Goal: Connect with others: Connect with others

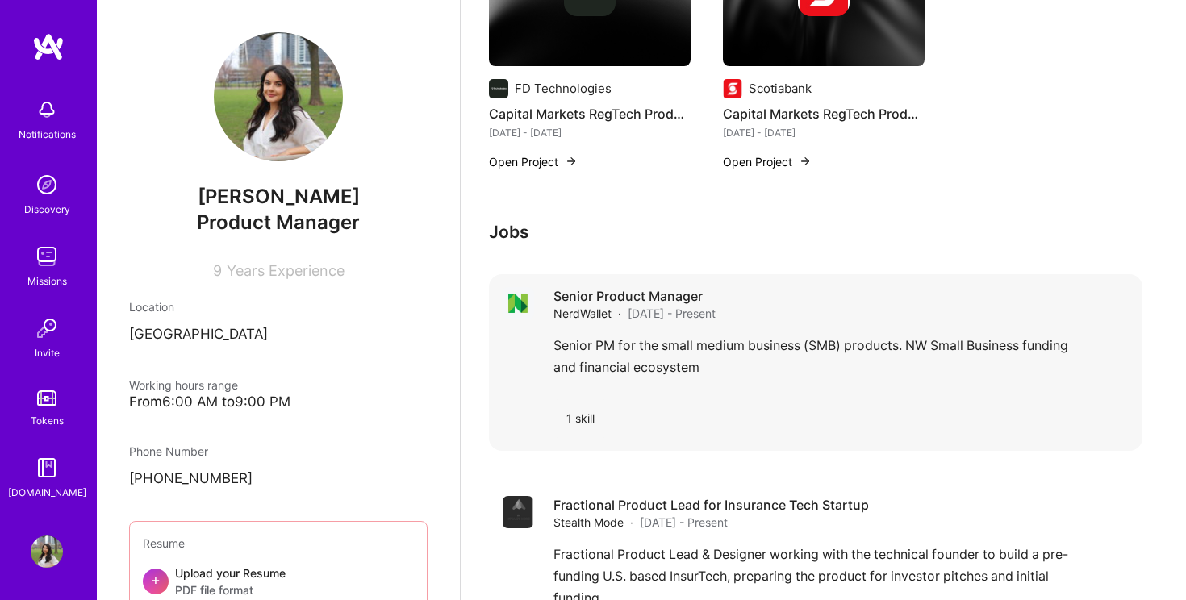
scroll to position [1236, 0]
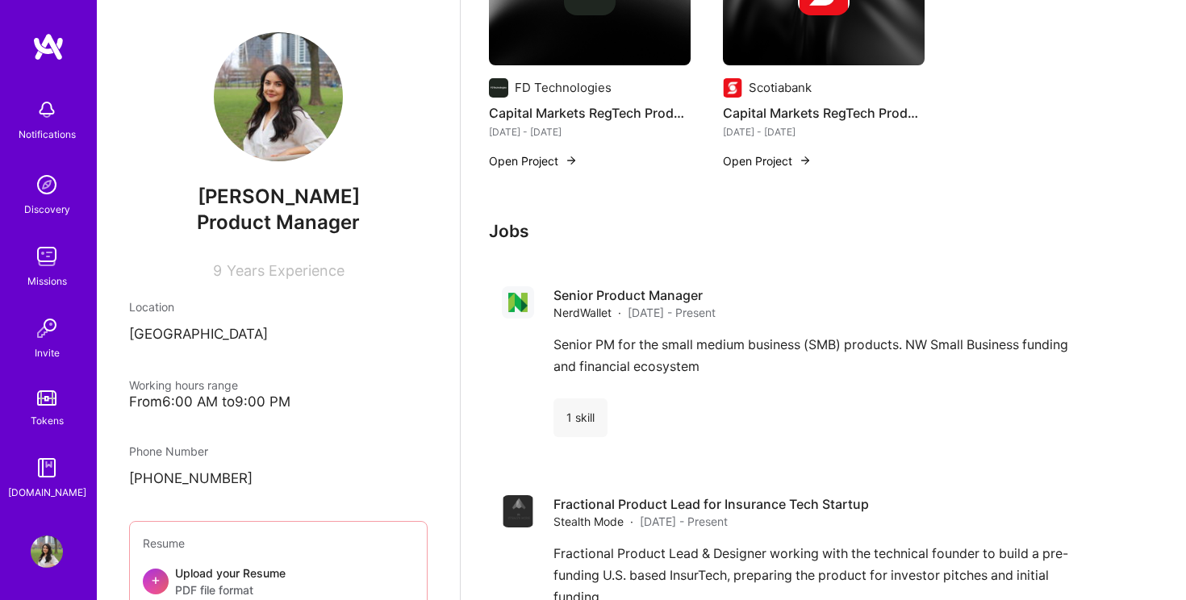
click at [44, 241] on img at bounding box center [47, 256] width 32 height 32
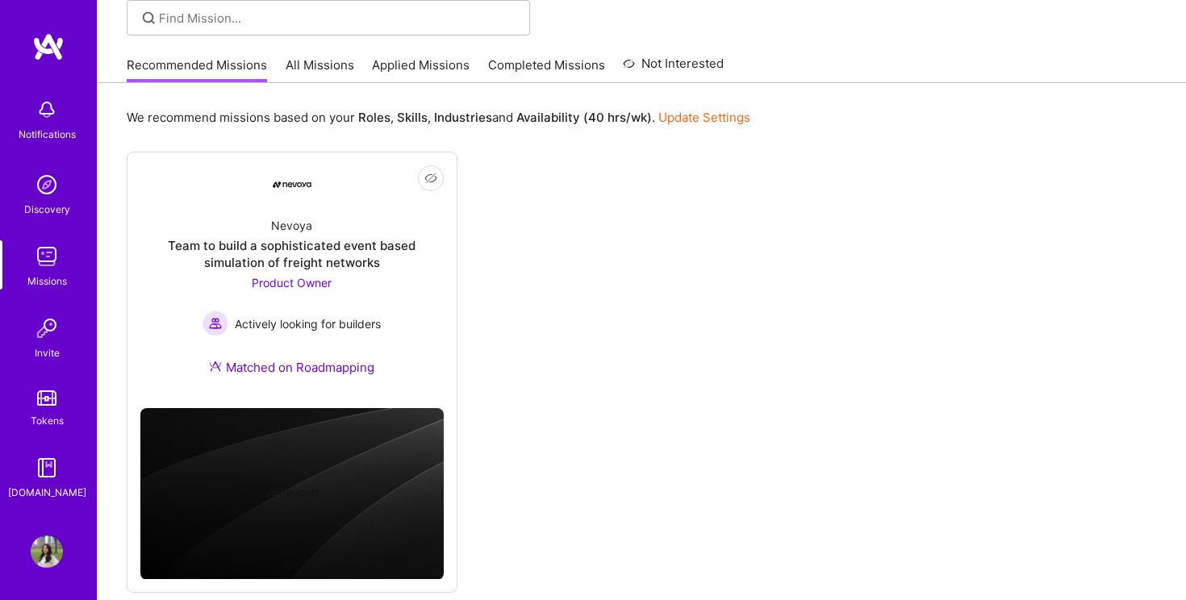
scroll to position [151, 0]
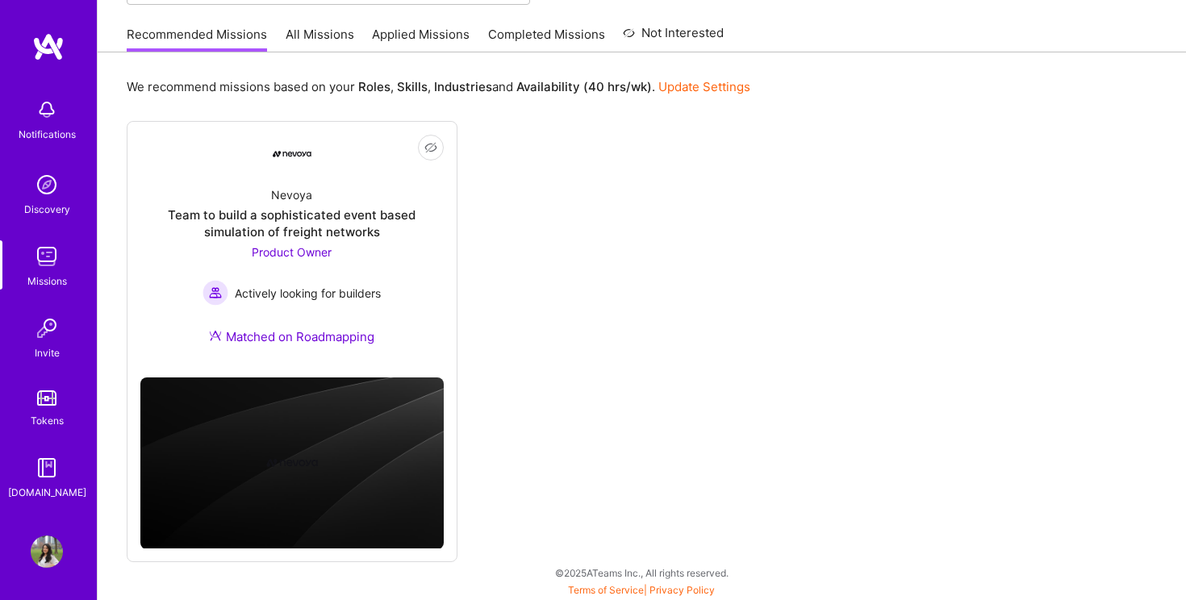
click at [40, 557] on img at bounding box center [47, 552] width 32 height 32
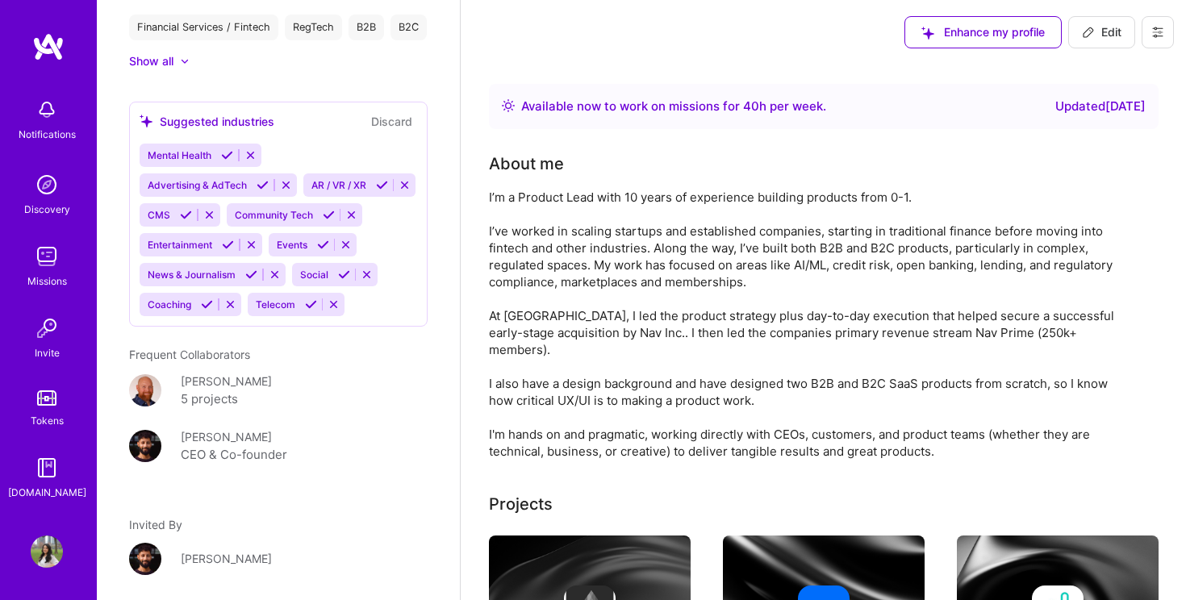
scroll to position [1636, 0]
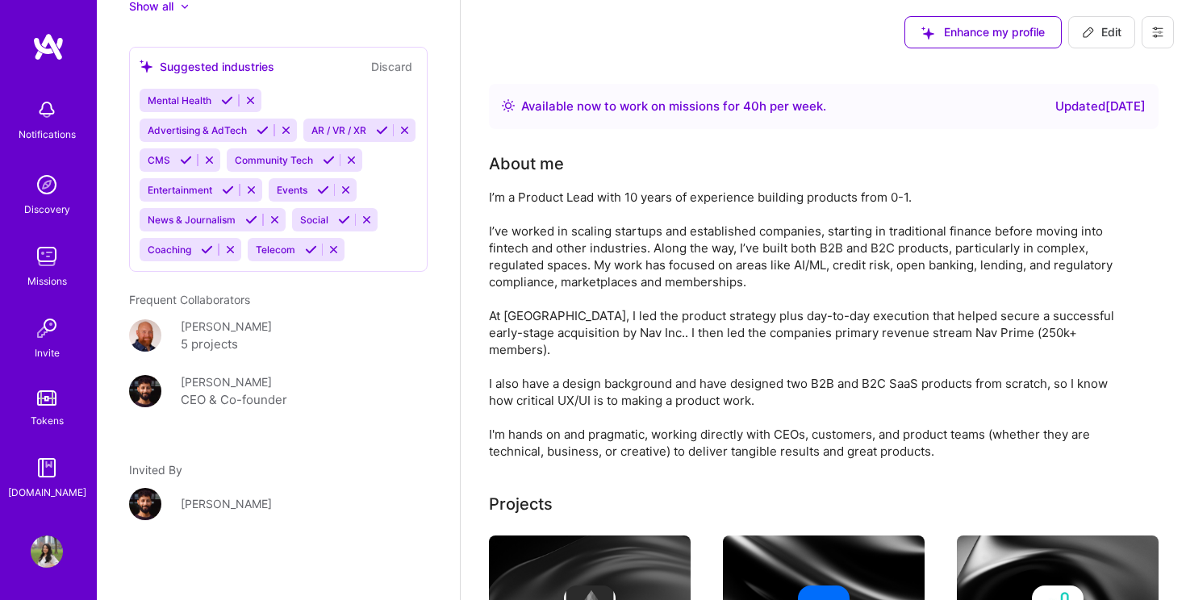
click at [144, 407] on img at bounding box center [145, 391] width 32 height 32
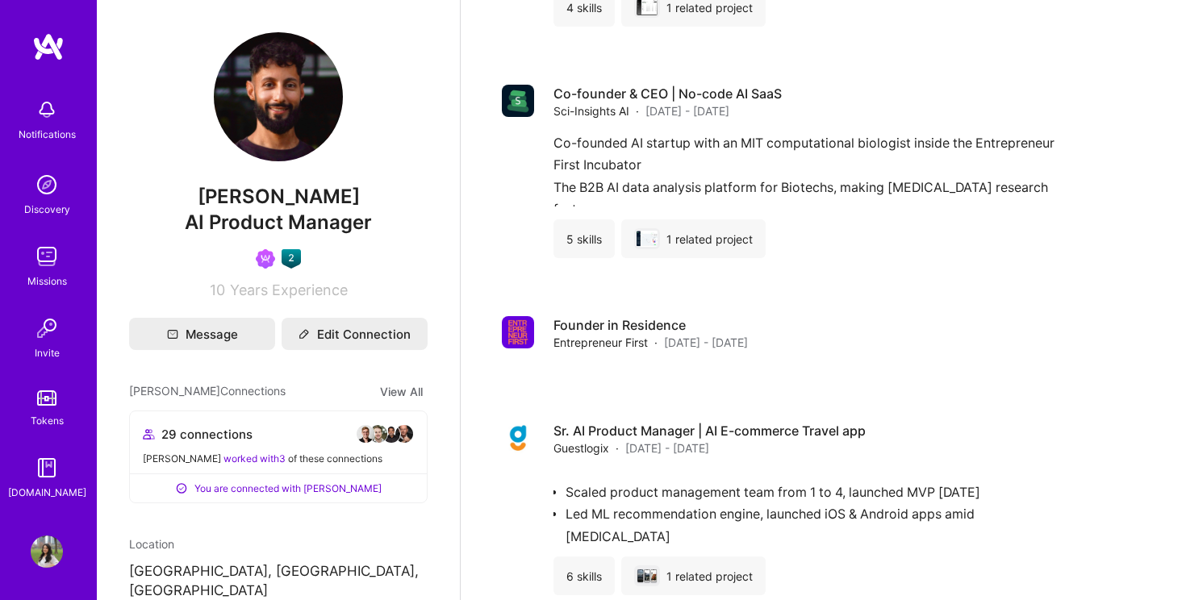
scroll to position [1946, 0]
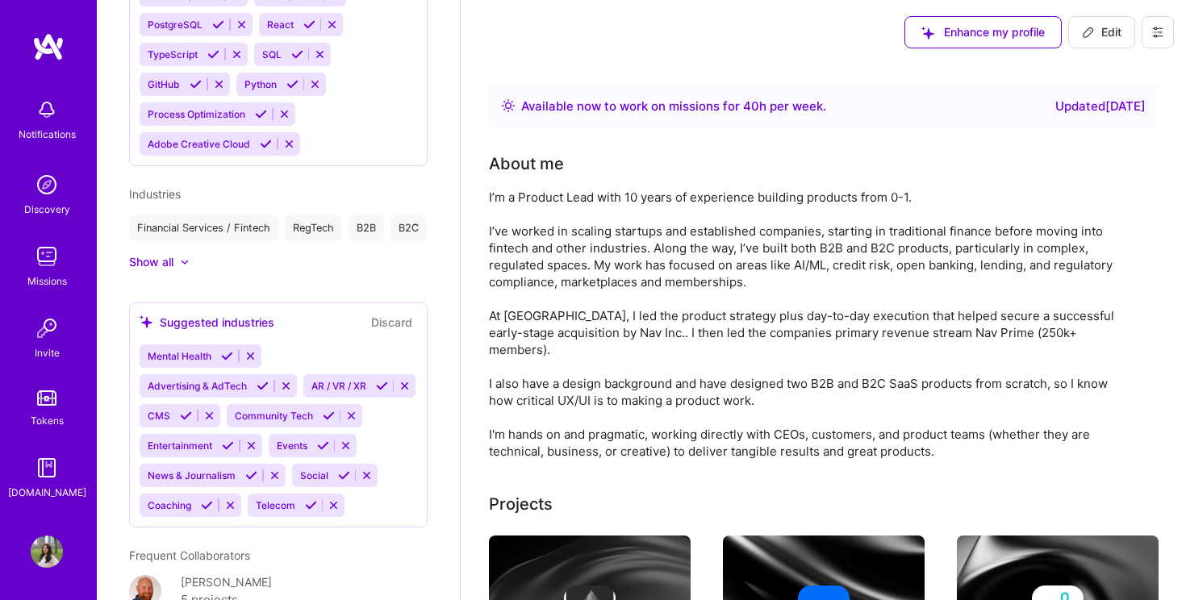
scroll to position [1702, 0]
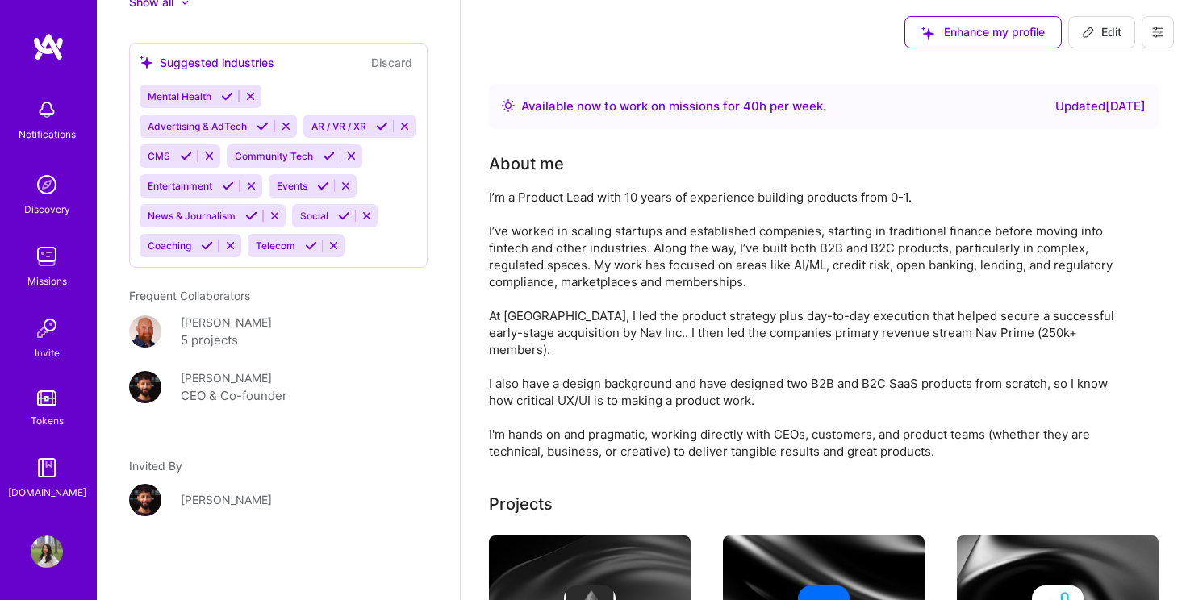
click at [197, 320] on div "[PERSON_NAME]" at bounding box center [226, 322] width 91 height 17
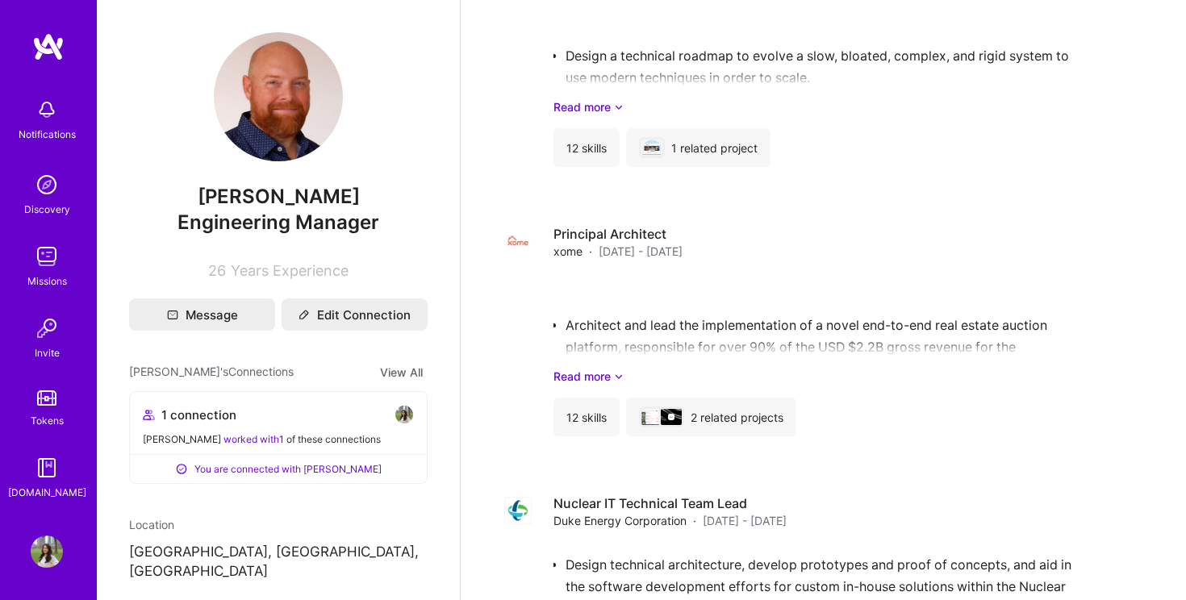
scroll to position [4047, 0]
